Goal: Entertainment & Leisure: Consume media (video, audio)

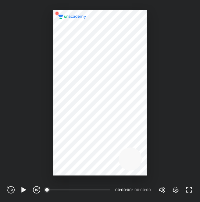
scroll to position [202, 200]
click at [24, 191] on icon "button" at bounding box center [23, 189] width 5 height 5
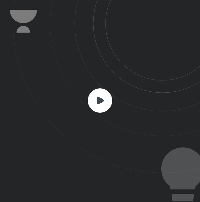
click at [105, 110] on rect at bounding box center [100, 100] width 24 height 24
click at [94, 104] on rect at bounding box center [100, 100] width 24 height 24
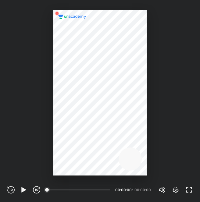
scroll to position [202, 200]
click at [22, 194] on div "REWIND (J) PLAY (K) FORWARD (L) 00:00 00:00:00 / 00:00:00 Volume (M) 100% Setti…" at bounding box center [99, 189] width 185 height 9
click at [177, 189] on icon "button" at bounding box center [175, 189] width 7 height 7
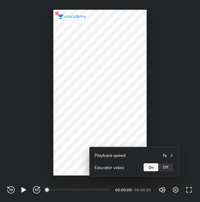
click at [176, 189] on div at bounding box center [100, 101] width 200 height 202
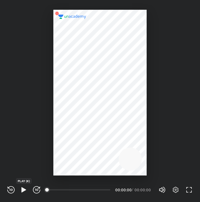
click at [23, 191] on icon "button" at bounding box center [23, 189] width 5 height 5
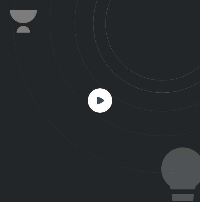
click at [95, 96] on rect at bounding box center [100, 100] width 24 height 24
click at [99, 103] on icon at bounding box center [100, 100] width 7 height 7
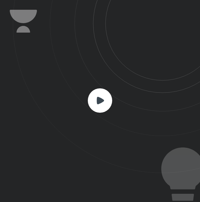
click at [99, 103] on icon at bounding box center [100, 100] width 7 height 7
